Goal: Task Accomplishment & Management: Use online tool/utility

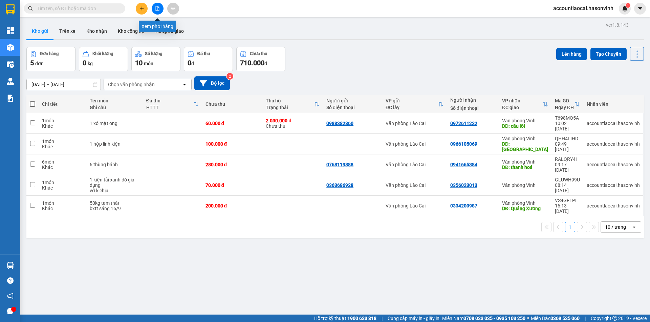
click at [160, 8] on button at bounding box center [158, 9] width 12 height 12
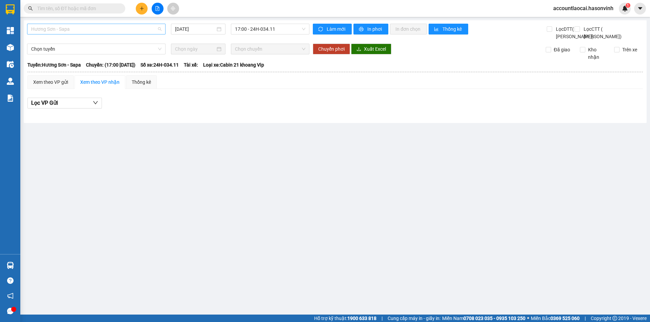
click at [83, 27] on span "Hương Sơn - Sapa" at bounding box center [96, 29] width 130 height 10
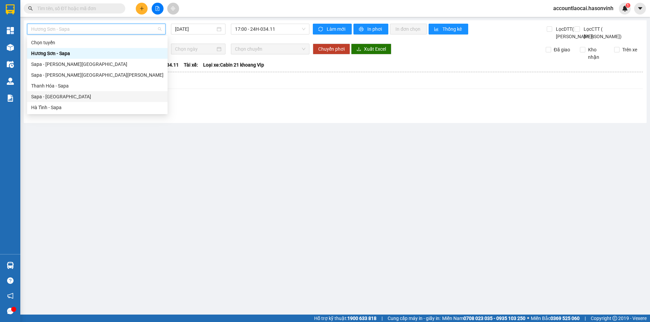
click at [48, 96] on div "Sapa - [GEOGRAPHIC_DATA]" at bounding box center [97, 96] width 132 height 7
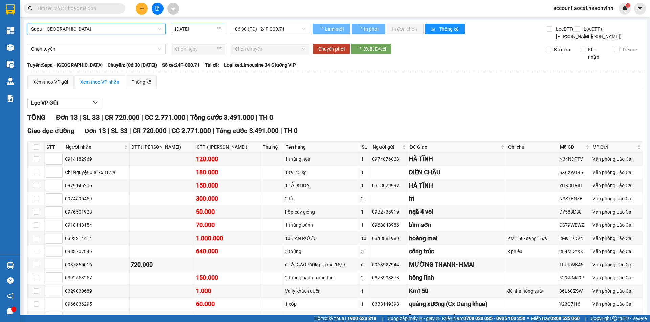
click at [197, 27] on input "[DATE]" at bounding box center [195, 28] width 40 height 7
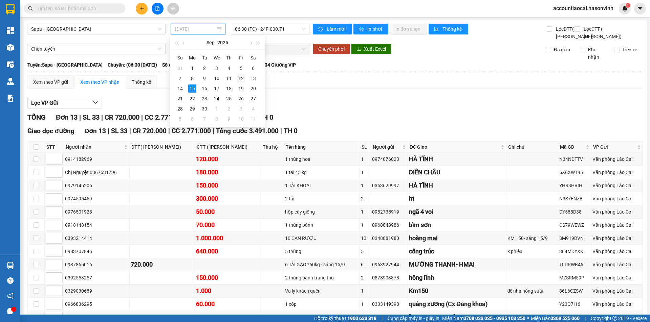
click at [242, 77] on div "12" at bounding box center [241, 78] width 8 height 8
type input "[DATE]"
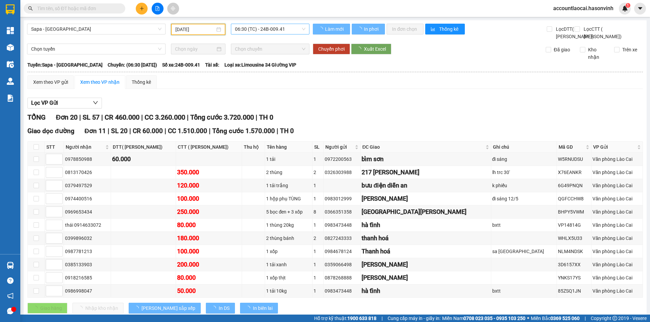
click at [279, 27] on span "06:30 (TC) - 24B-009.41" at bounding box center [270, 29] width 70 height 10
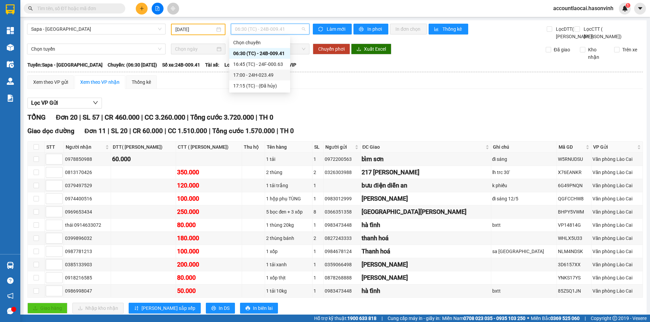
click at [265, 71] on div "17:00 - 24H-023.49" at bounding box center [259, 75] width 61 height 11
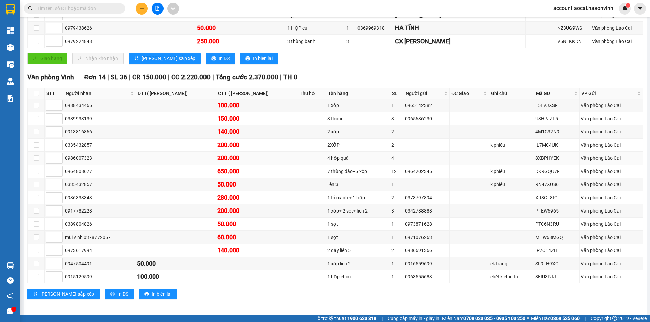
scroll to position [135, 0]
